Goal: Use online tool/utility: Utilize a website feature to perform a specific function

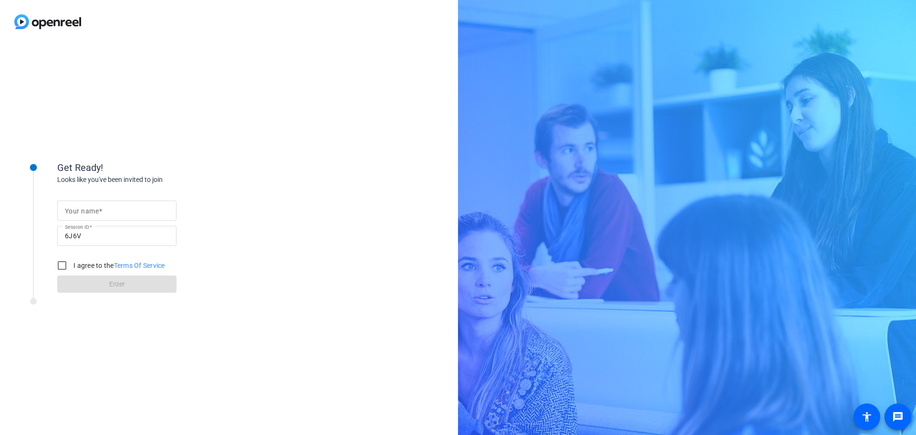
click at [114, 209] on input "Your name" at bounding box center [117, 210] width 104 height 11
type input "[PERSON_NAME]"
click at [58, 265] on input "I agree to the Terms Of Service" at bounding box center [61, 265] width 19 height 19
checkbox input "true"
click at [110, 282] on span "Enter" at bounding box center [117, 284] width 16 height 10
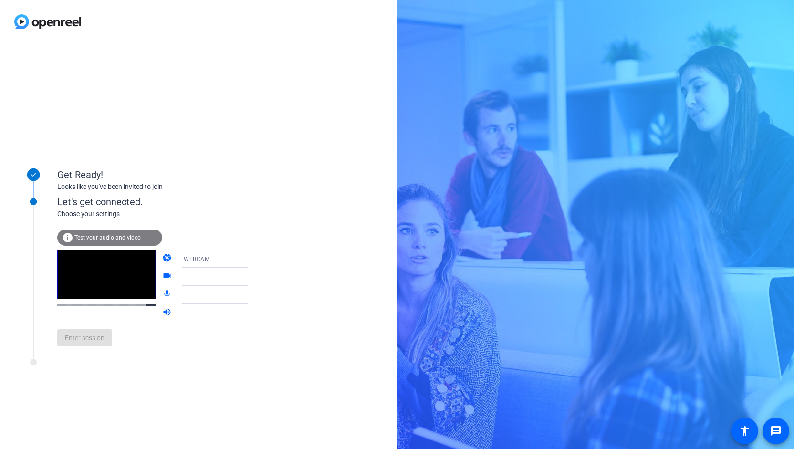
click at [94, 237] on span "Test your audio and video" at bounding box center [107, 237] width 66 height 7
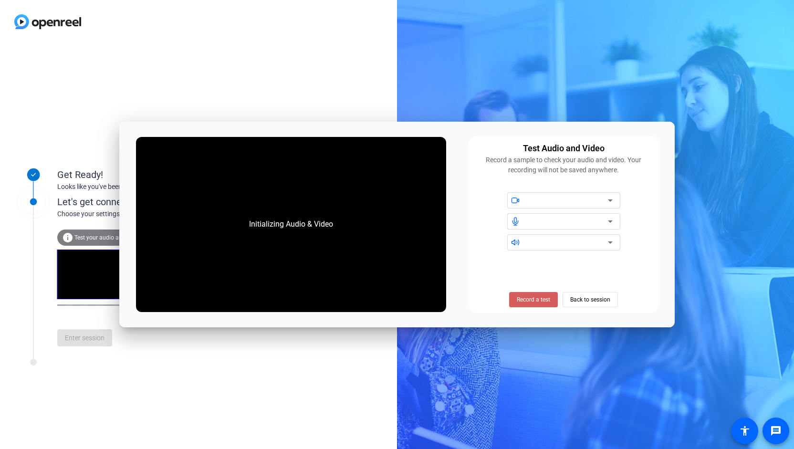
click at [538, 299] on span "Record a test" at bounding box center [533, 299] width 33 height 9
click at [538, 299] on span "Stop Testing (6s)" at bounding box center [533, 299] width 43 height 9
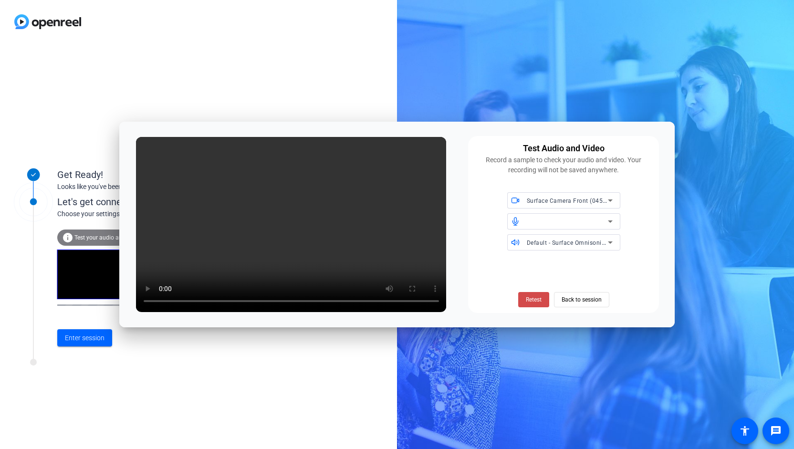
click at [534, 301] on span "Retest" at bounding box center [534, 299] width 16 height 9
click at [530, 300] on span "Retest" at bounding box center [534, 299] width 16 height 9
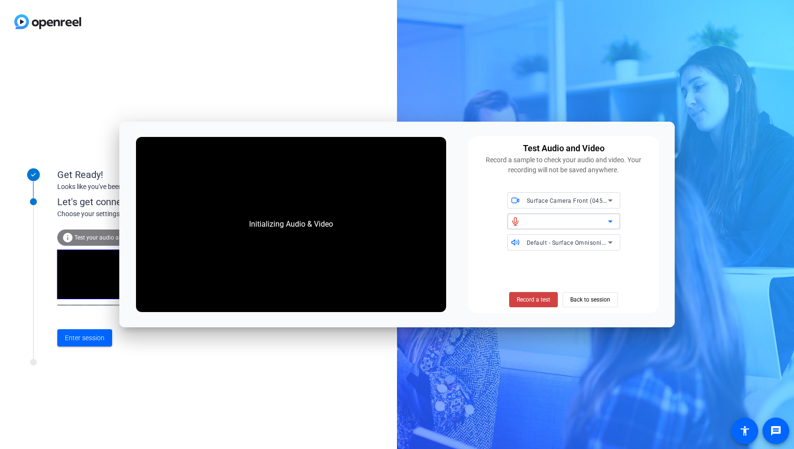
click at [597, 222] on div at bounding box center [567, 221] width 81 height 11
click at [611, 219] on icon at bounding box center [609, 221] width 11 height 11
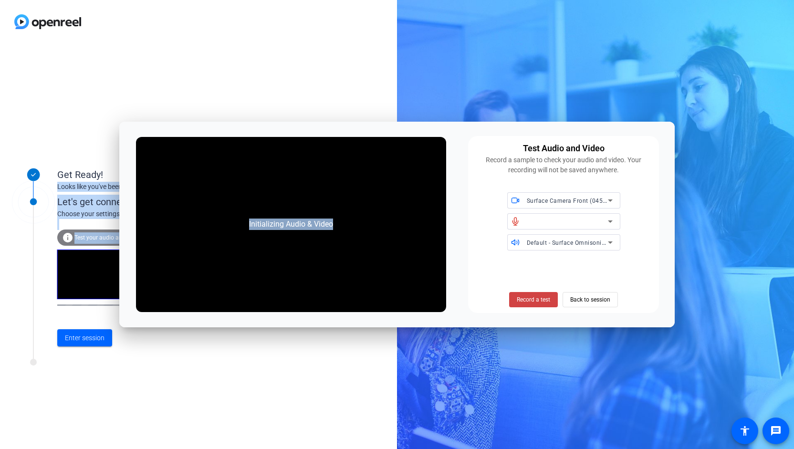
drag, startPoint x: 431, startPoint y: 131, endPoint x: 428, endPoint y: 48, distance: 82.6
click at [428, 48] on body "Accessibility Screen-Reader Guide, Feedback, and Issue Reporting | New window G…" at bounding box center [397, 224] width 794 height 449
click at [538, 299] on span "Record a test" at bounding box center [533, 299] width 33 height 9
click at [537, 299] on span "Stop Testing (4s)" at bounding box center [533, 299] width 43 height 9
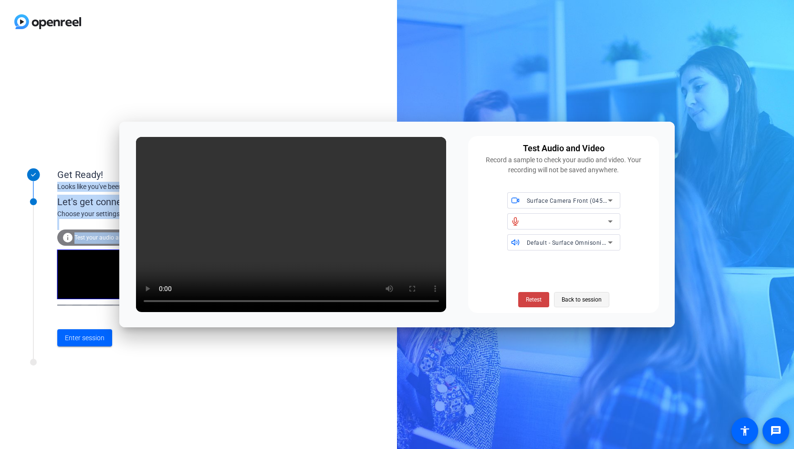
click at [576, 299] on span "Back to session" at bounding box center [582, 300] width 40 height 18
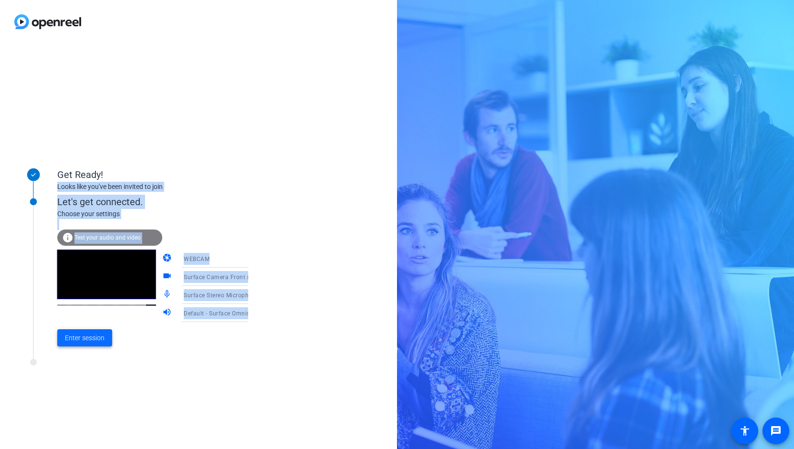
click at [84, 337] on span "Enter session" at bounding box center [85, 338] width 40 height 10
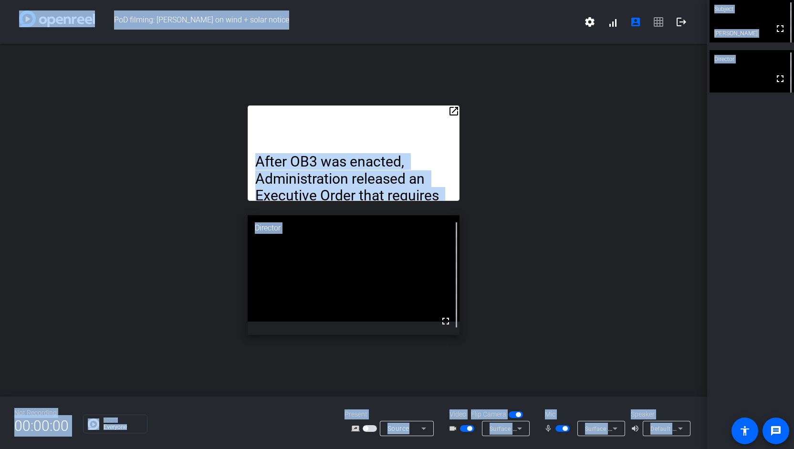
click at [454, 112] on mat-icon "open_in_new" at bounding box center [453, 110] width 11 height 11
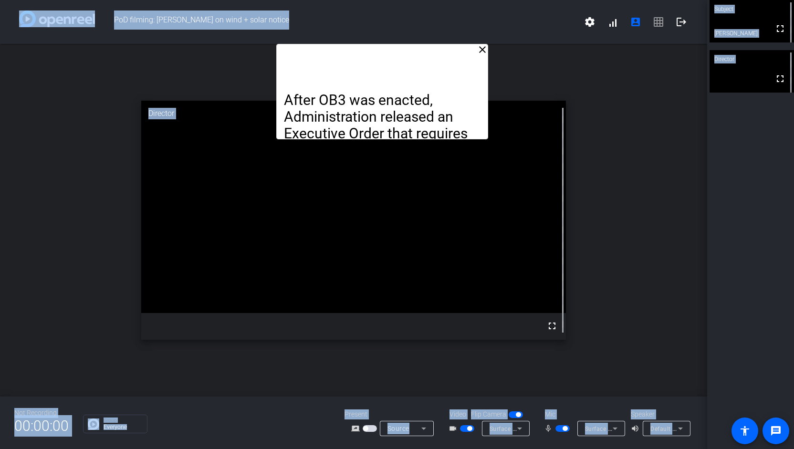
drag, startPoint x: 385, startPoint y: 69, endPoint x: 413, endPoint y: 42, distance: 39.2
click at [413, 42] on div "PoD filming: [PERSON_NAME] on wind + solar notice settings signal_cellular_alt …" at bounding box center [353, 224] width 707 height 449
click at [414, 42] on div "PoD filming: [PERSON_NAME] on wind + solar notice settings signal_cellular_alt …" at bounding box center [353, 22] width 707 height 44
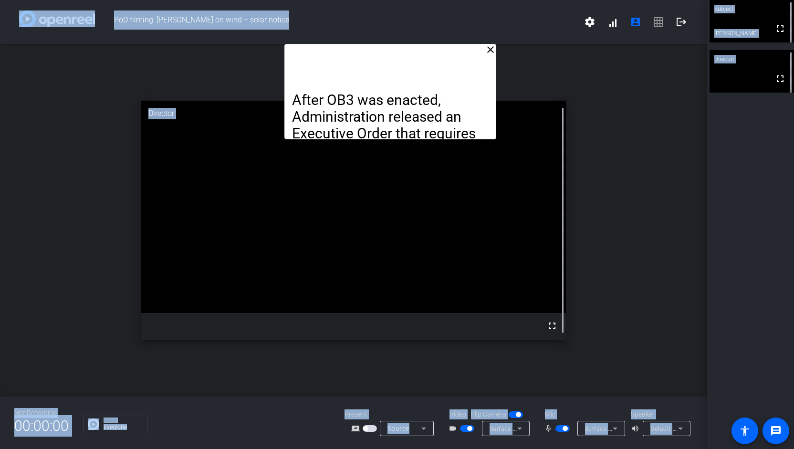
drag, startPoint x: 408, startPoint y: 55, endPoint x: 416, endPoint y: 18, distance: 38.6
click at [416, 18] on div "PoD filming: [PERSON_NAME] on wind + solar notice settings signal_cellular_alt …" at bounding box center [353, 224] width 707 height 449
